Goal: Information Seeking & Learning: Learn about a topic

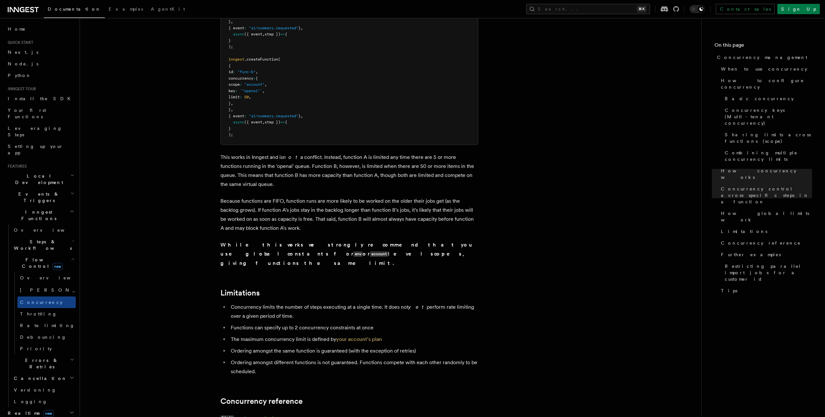
scroll to position [1892, 0]
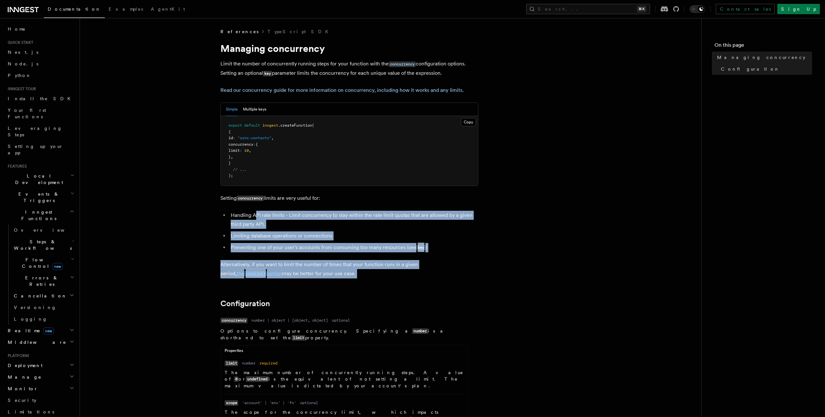
drag, startPoint x: 256, startPoint y: 212, endPoint x: 316, endPoint y: 288, distance: 96.3
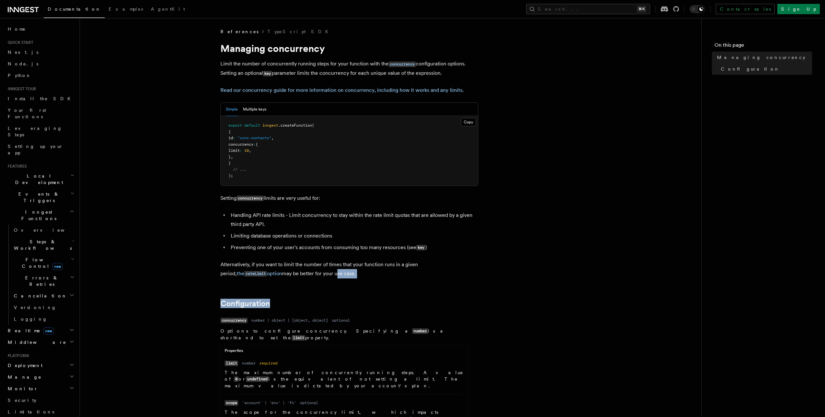
drag, startPoint x: 316, startPoint y: 288, endPoint x: 289, endPoint y: 272, distance: 31.5
click at [237, 273] on link "the rateLimit option" at bounding box center [259, 273] width 45 height 6
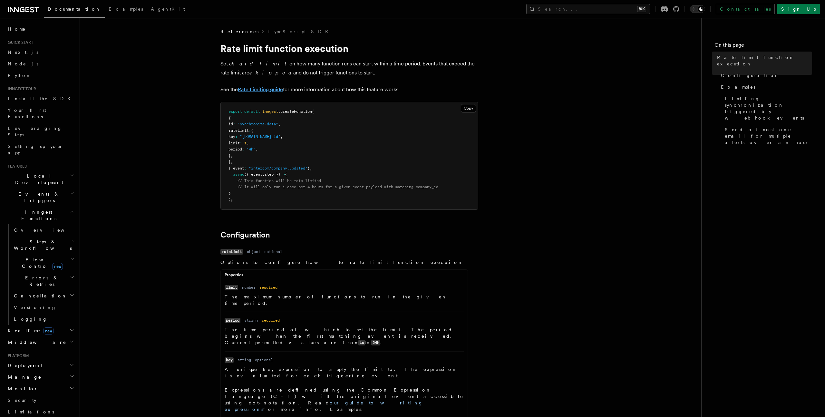
click at [270, 91] on link "Rate Limiting guide" at bounding box center [260, 89] width 45 height 6
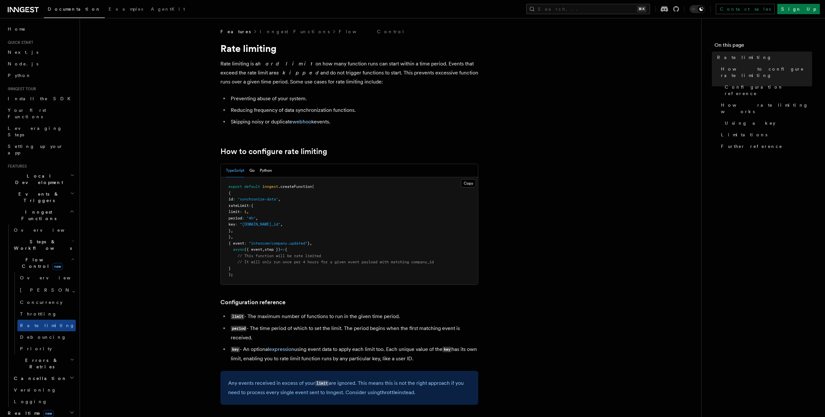
drag, startPoint x: 282, startPoint y: 50, endPoint x: 331, endPoint y: 80, distance: 57.3
click at [343, 81] on p "Rate limiting is a hard limit on how many function runs can start within a time…" at bounding box center [349, 72] width 258 height 27
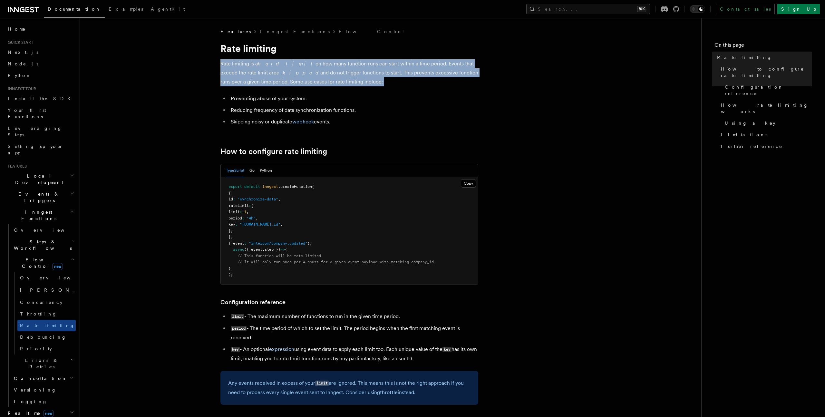
drag, startPoint x: 343, startPoint y: 81, endPoint x: 315, endPoint y: 59, distance: 35.8
click at [315, 59] on p "Rate limiting is a hard limit on how many function runs can start within a time…" at bounding box center [349, 72] width 258 height 27
drag, startPoint x: 315, startPoint y: 59, endPoint x: 345, endPoint y: 82, distance: 38.0
click at [345, 82] on p "Rate limiting is a hard limit on how many function runs can start within a time…" at bounding box center [349, 72] width 258 height 27
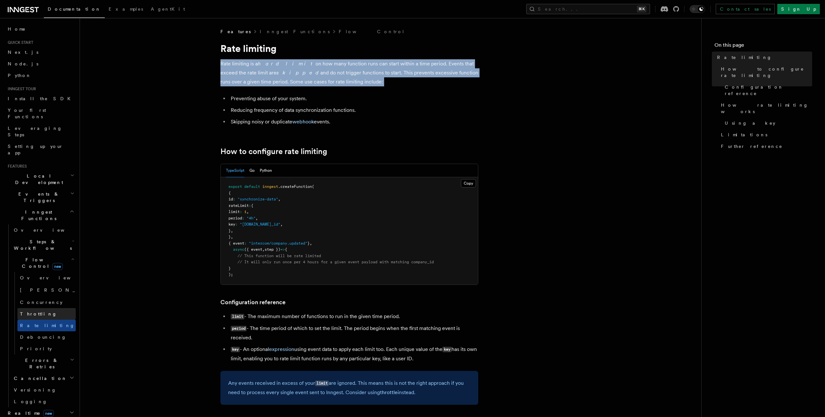
click at [60, 308] on link "Throttling" at bounding box center [46, 314] width 58 height 12
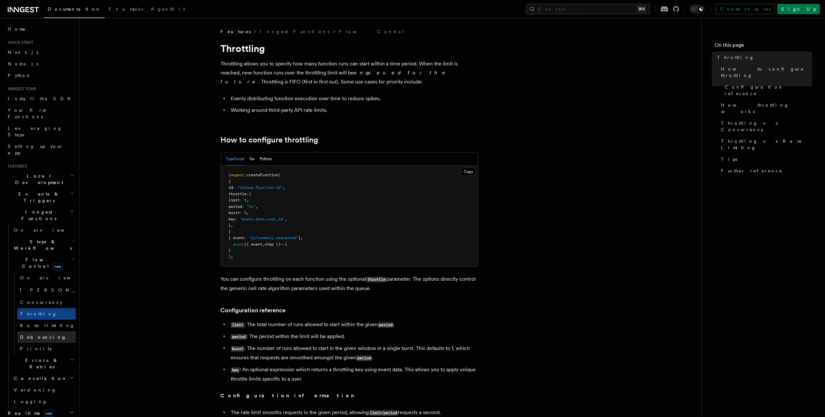
click at [52, 331] on link "Debouncing" at bounding box center [46, 337] width 58 height 12
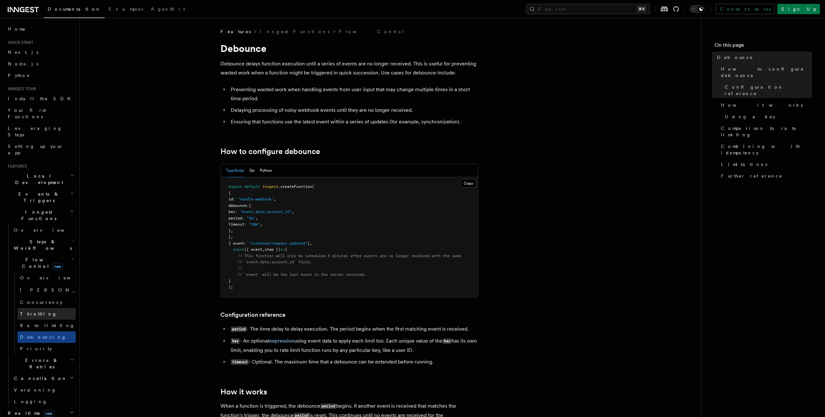
click at [59, 308] on link "Throttling" at bounding box center [46, 314] width 58 height 12
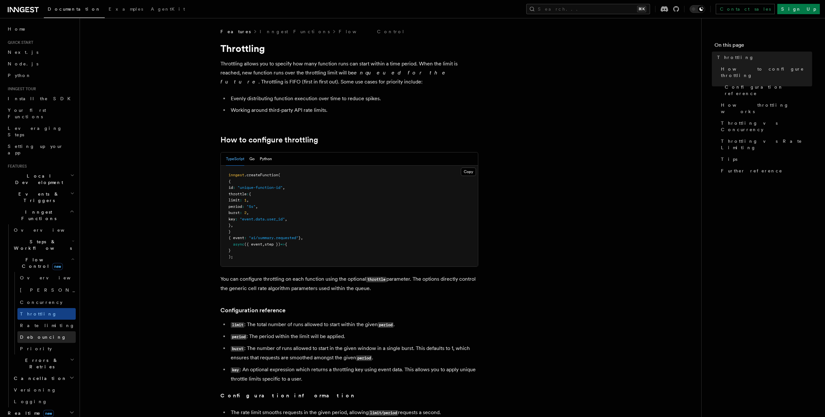
click at [64, 331] on link "Debouncing" at bounding box center [46, 337] width 58 height 12
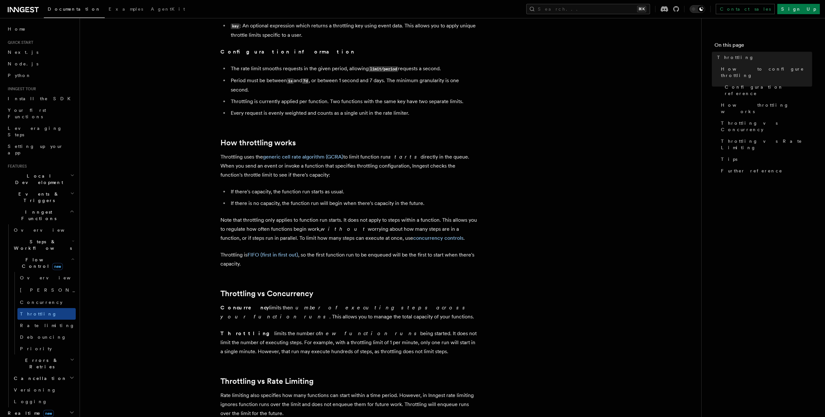
scroll to position [436, 0]
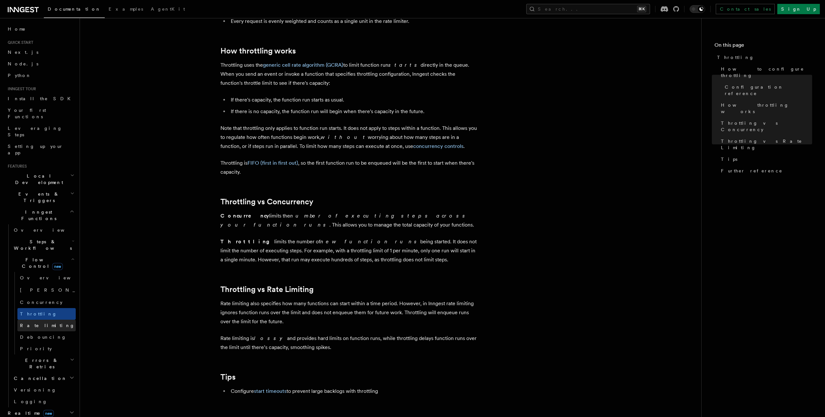
click at [63, 320] on link "Rate limiting" at bounding box center [46, 326] width 58 height 12
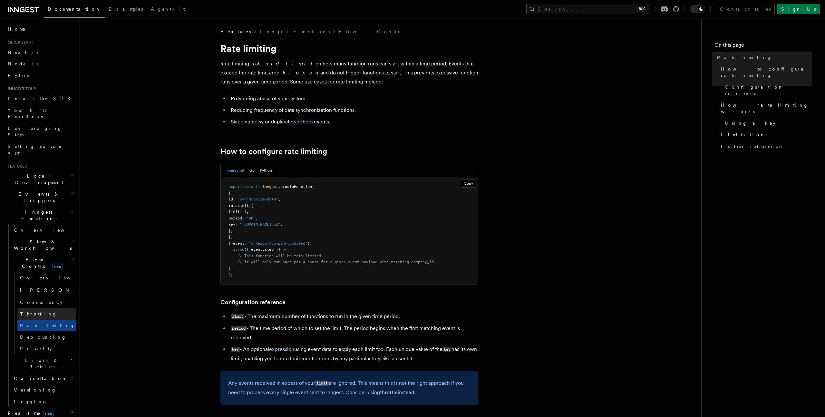
click at [51, 308] on link "Throttling" at bounding box center [46, 314] width 58 height 12
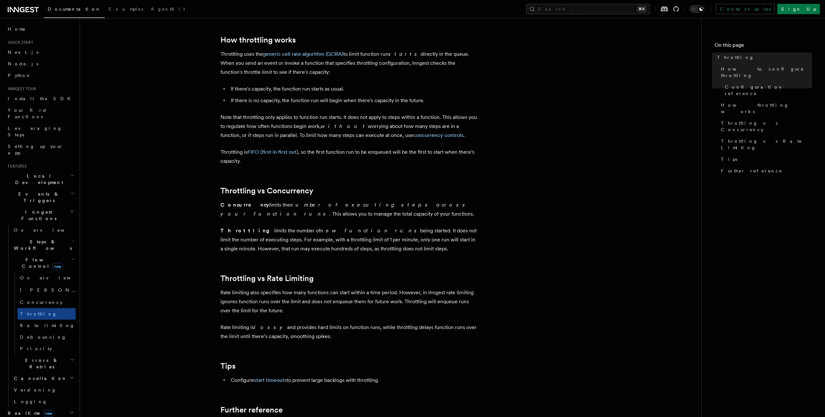
scroll to position [460, 0]
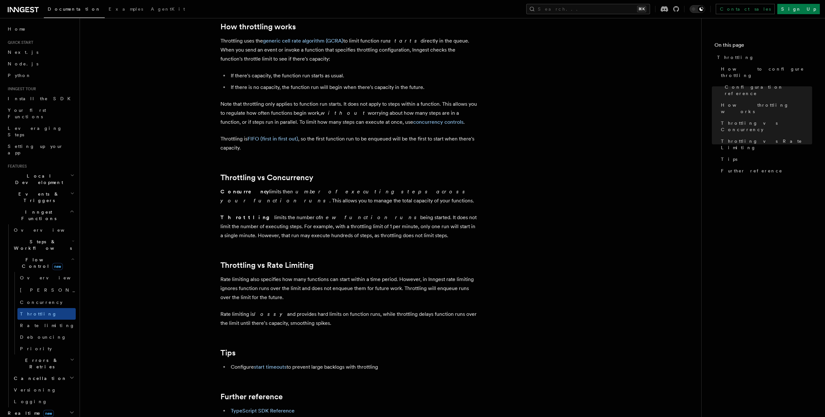
click at [232, 300] on p "Rate limiting also specifies how many functions can start within a time period.…" at bounding box center [349, 288] width 258 height 27
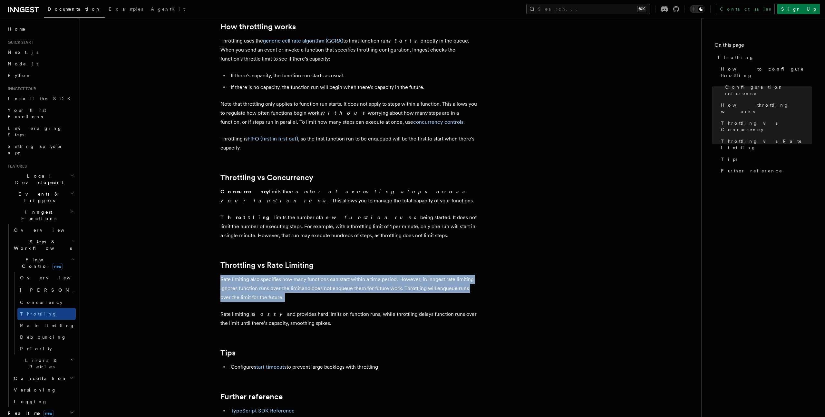
click at [232, 300] on p "Rate limiting also specifies how many functions can start within a time period.…" at bounding box center [349, 288] width 258 height 27
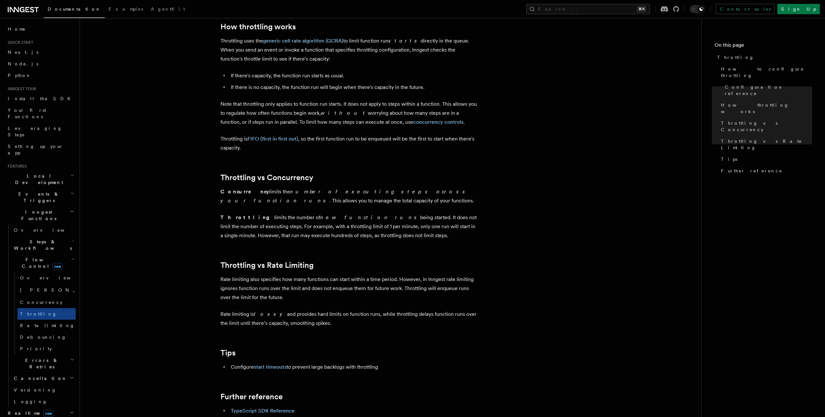
click at [235, 306] on article "Features Inngest Functions Flow Control Throttling Throttling allows you to spe…" at bounding box center [390, 61] width 601 height 985
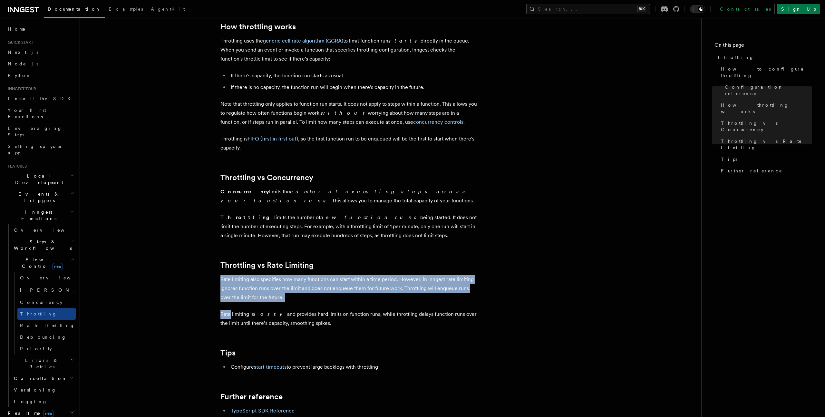
drag, startPoint x: 235, startPoint y: 306, endPoint x: 211, endPoint y: 280, distance: 35.6
click at [211, 280] on article "Features Inngest Functions Flow Control Throttling Throttling allows you to spe…" at bounding box center [390, 61] width 601 height 985
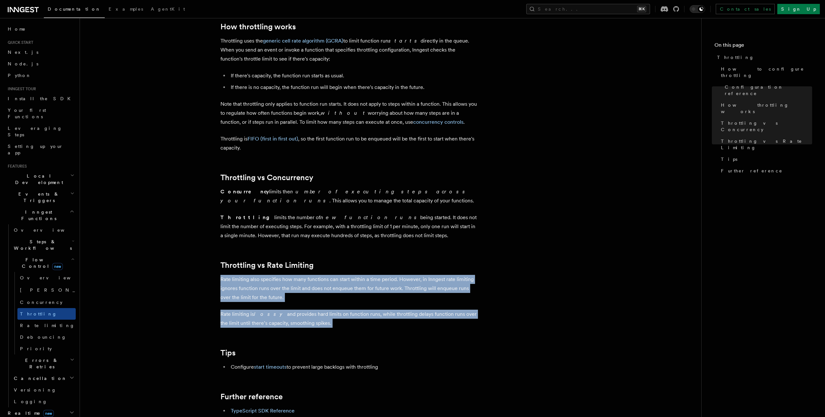
drag, startPoint x: 211, startPoint y: 280, endPoint x: 311, endPoint y: 327, distance: 110.7
click at [311, 327] on article "Features Inngest Functions Flow Control Throttling Throttling allows you to spe…" at bounding box center [390, 61] width 601 height 985
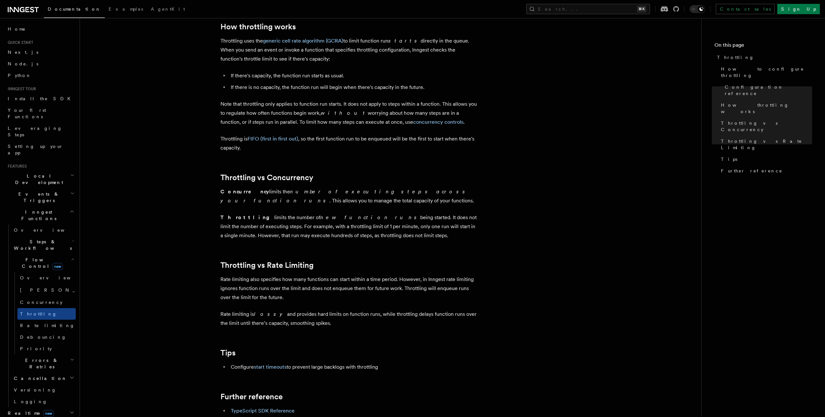
click at [333, 324] on p "Rate limiting is lossy and provides hard limits on function runs, while throttl…" at bounding box center [349, 319] width 258 height 18
